Goal: Task Accomplishment & Management: Use online tool/utility

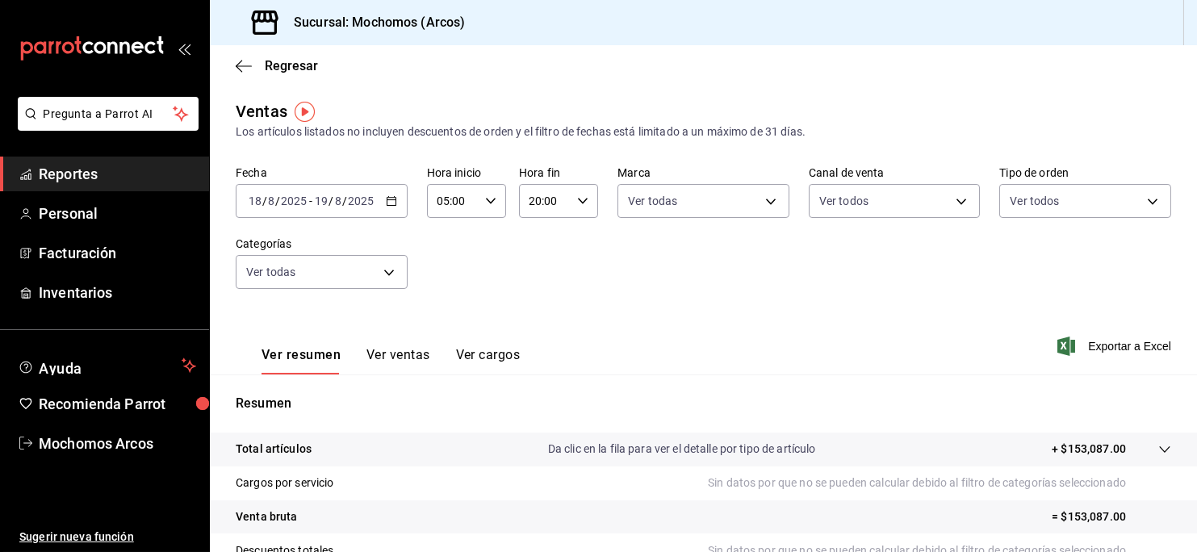
click at [580, 206] on icon "button" at bounding box center [582, 200] width 11 height 11
click at [532, 320] on span "22" at bounding box center [533, 314] width 13 height 13
type input "22:00"
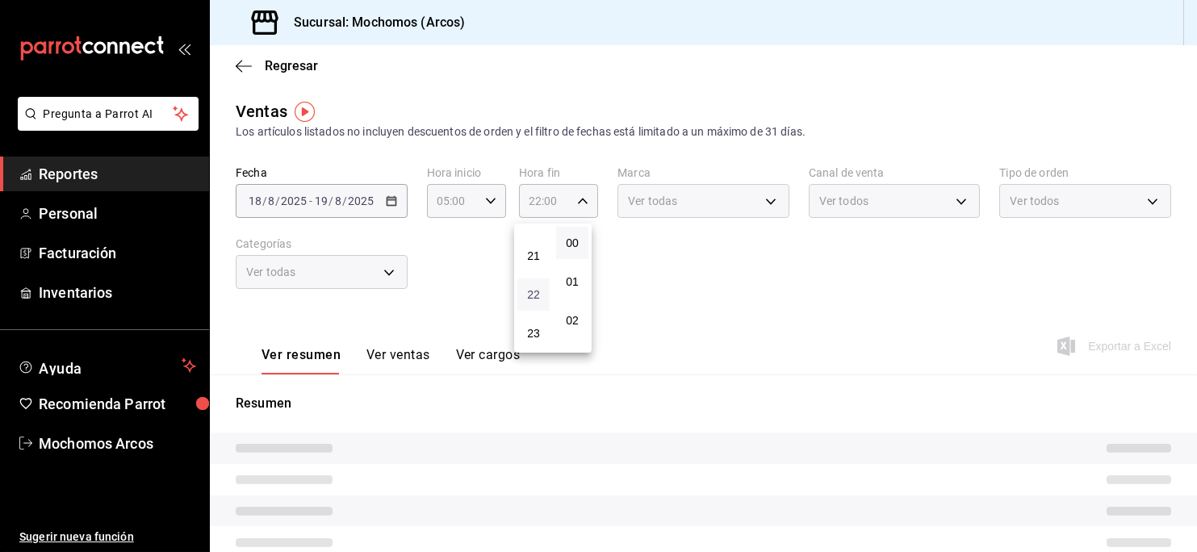
scroll to position [807, 0]
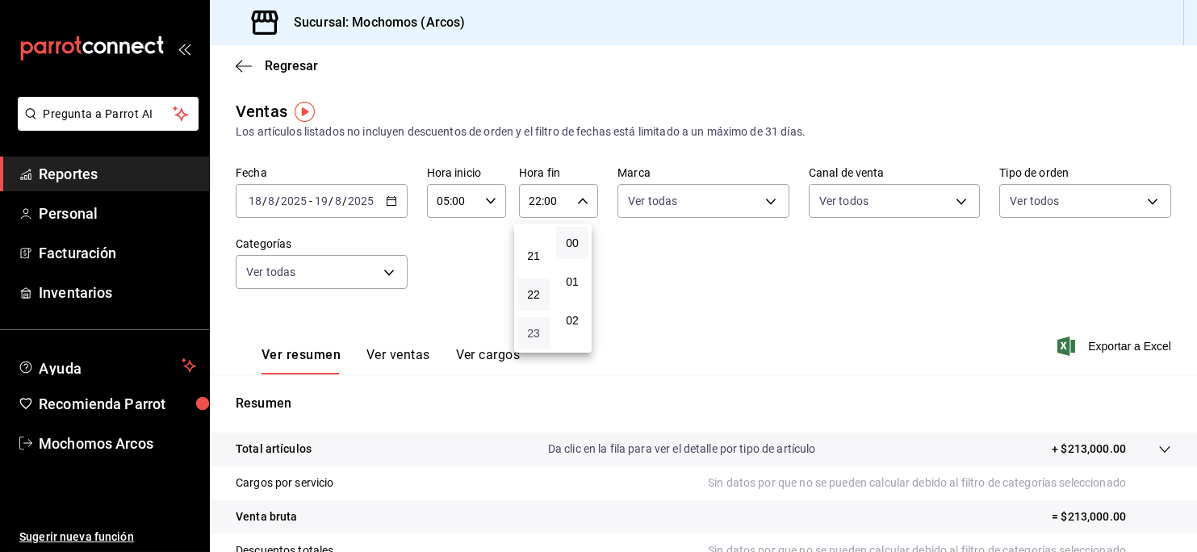
click at [534, 334] on span "23" at bounding box center [533, 333] width 13 height 13
click at [572, 310] on button "02" at bounding box center [572, 320] width 32 height 32
type input "23:02"
click at [572, 310] on button "58" at bounding box center [572, 295] width 32 height 32
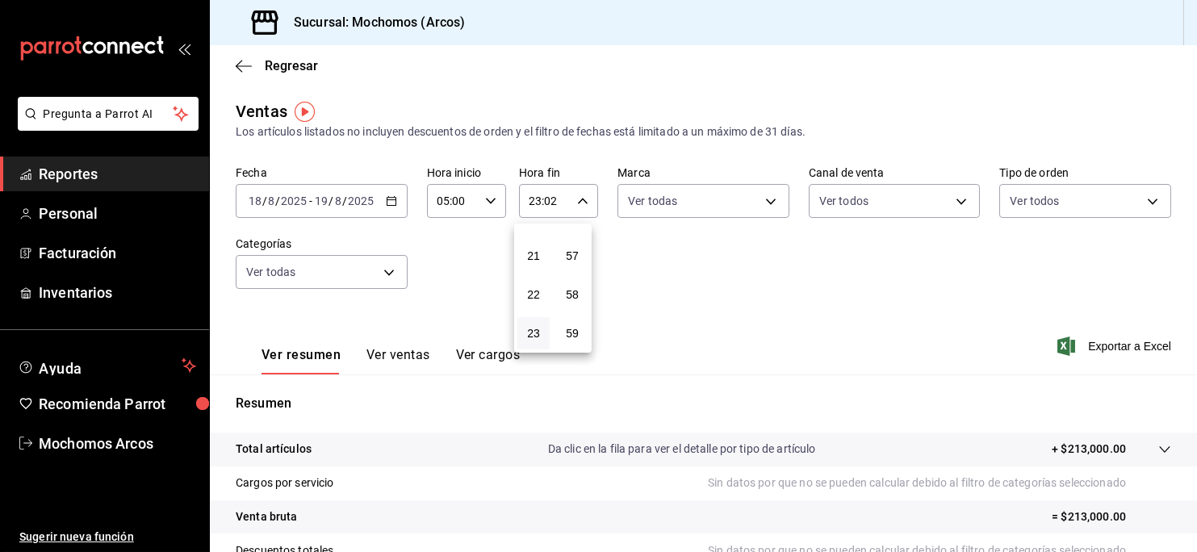
type input "23:58"
click at [1093, 308] on div at bounding box center [598, 276] width 1197 height 552
click at [1097, 347] on span "Exportar a Excel" at bounding box center [1116, 346] width 111 height 19
